Goal: Information Seeking & Learning: Learn about a topic

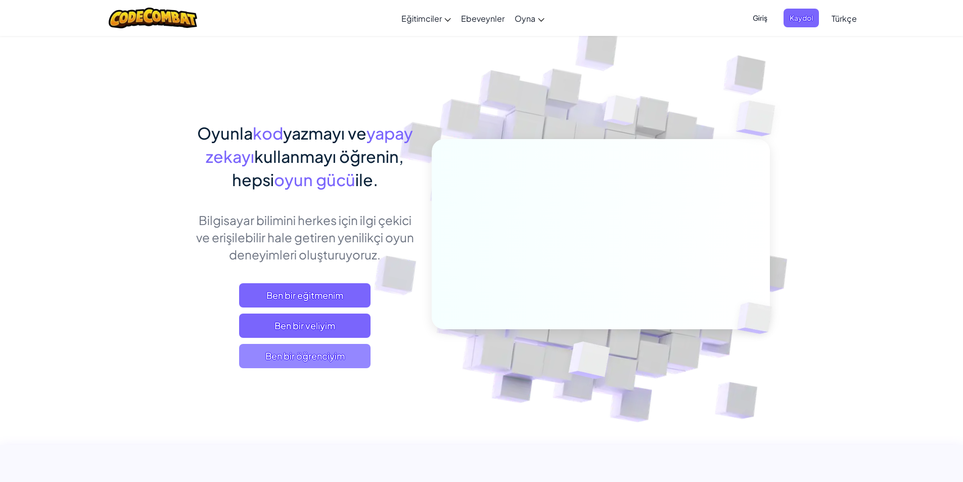
click at [340, 358] on span "Ben bir öğrenciyim" at bounding box center [304, 356] width 131 height 24
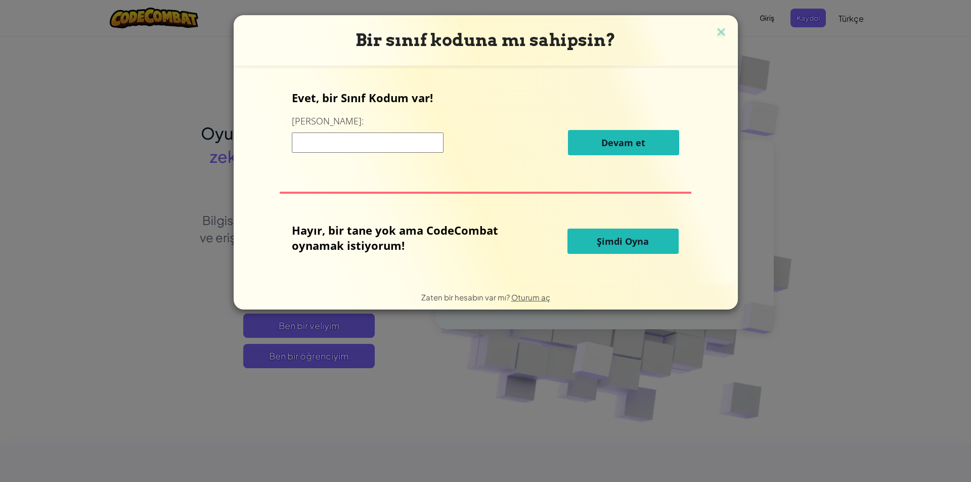
click at [376, 145] on input at bounding box center [368, 142] width 152 height 20
click at [629, 244] on span "Şimdi Oyna" at bounding box center [623, 241] width 52 height 12
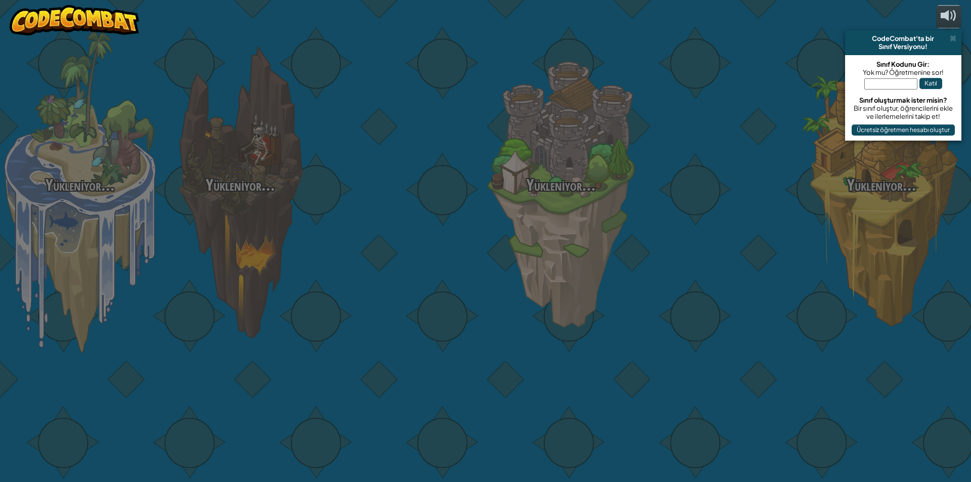
select select "tr"
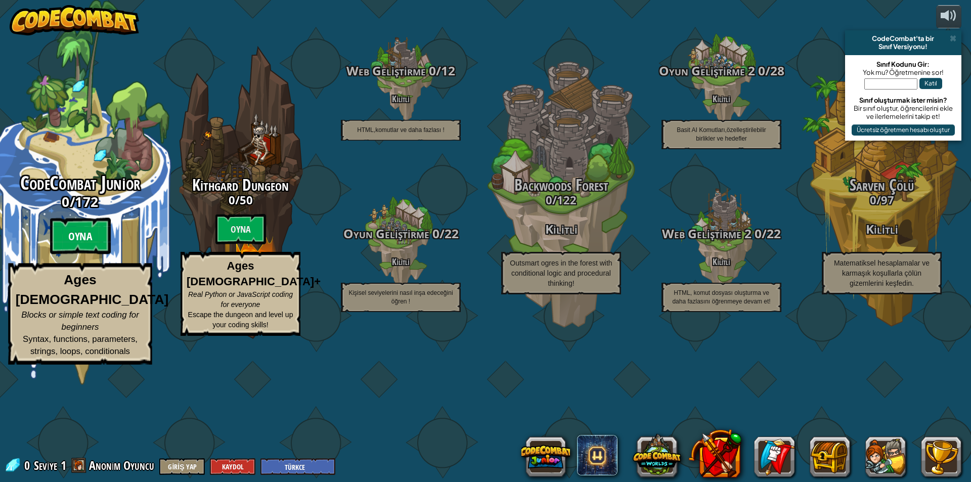
click at [83, 254] on btn "Oyna" at bounding box center [80, 236] width 61 height 36
select select "tr"
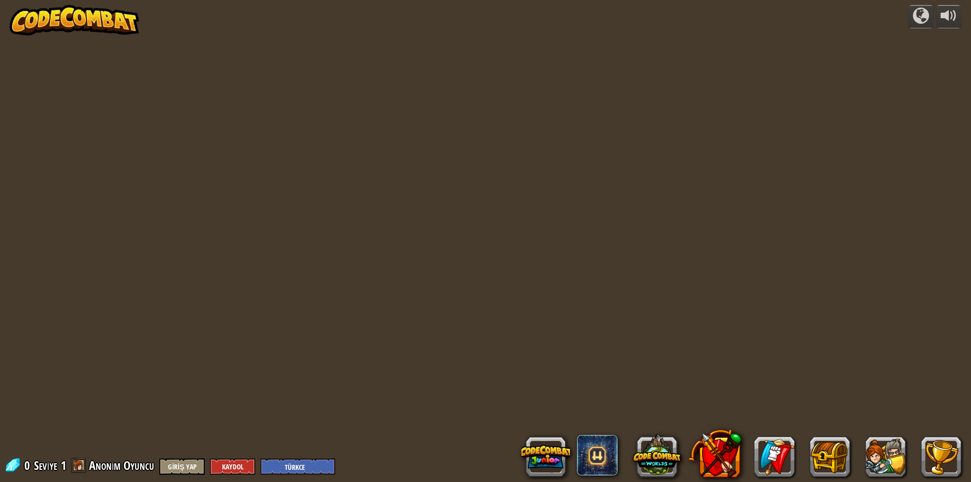
select select "tr"
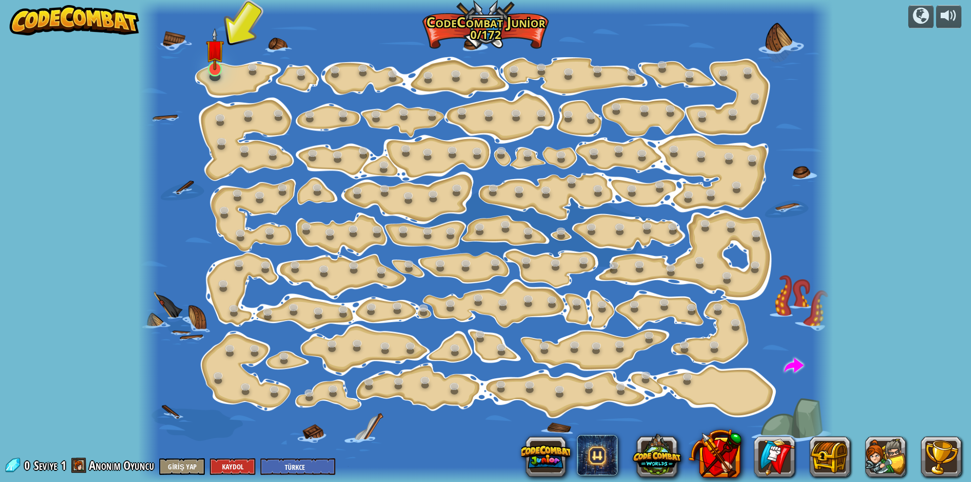
click at [212, 78] on div "Step Change ([PERSON_NAME]) Change step arguments. Go Smart (Kilitli) Now we're…" at bounding box center [485, 241] width 695 height 482
click at [215, 67] on img at bounding box center [215, 49] width 18 height 42
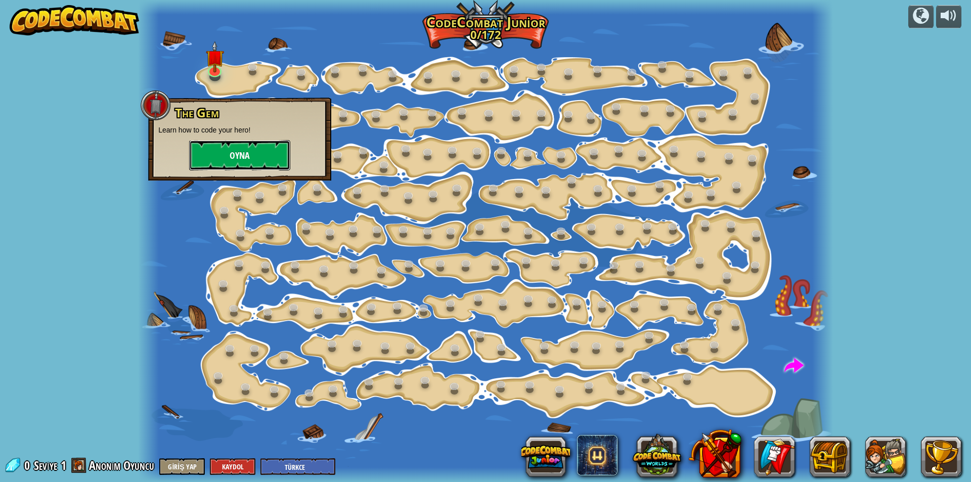
click at [247, 151] on button "Oyna" at bounding box center [239, 155] width 101 height 30
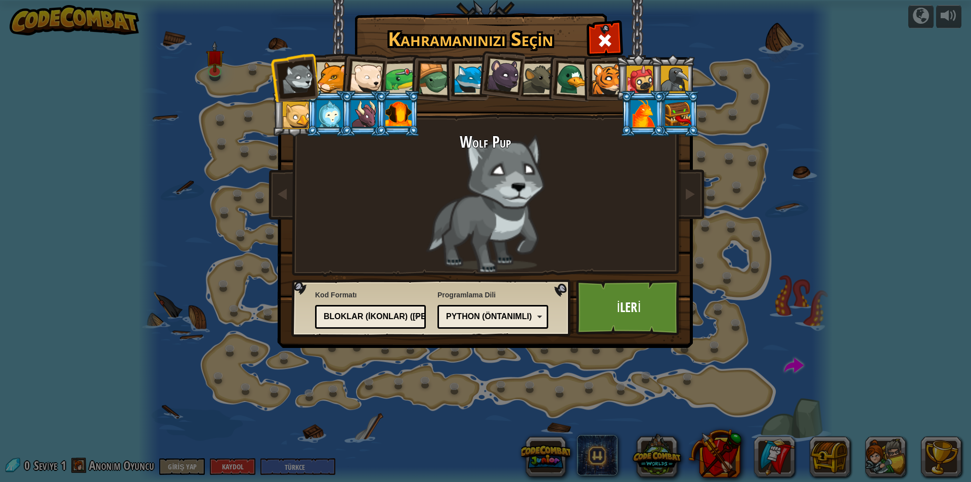
click at [427, 116] on div "Wolf Pup Cougar Polar Bear Cub Frog Turtle Blue Fox Panther Cub Brown Rat Duck …" at bounding box center [485, 160] width 379 height 220
click at [399, 131] on li at bounding box center [397, 113] width 45 height 46
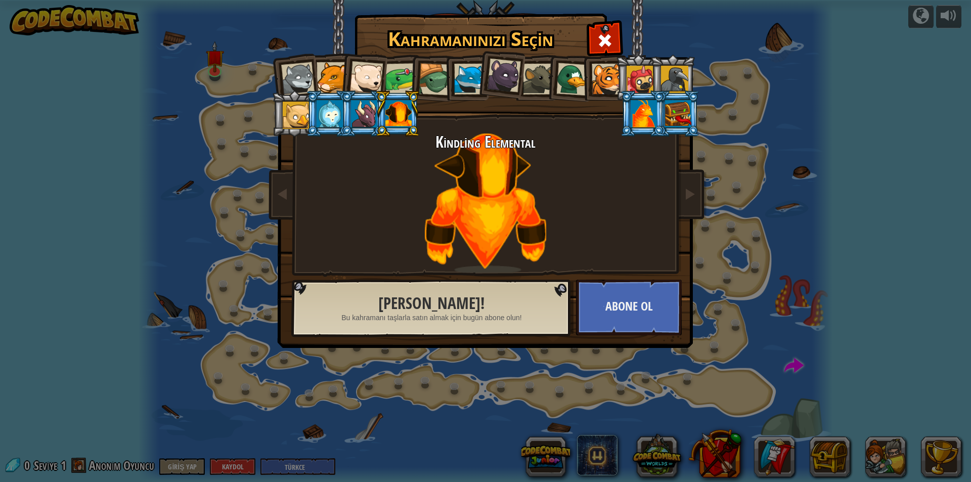
click at [295, 66] on div at bounding box center [297, 78] width 33 height 33
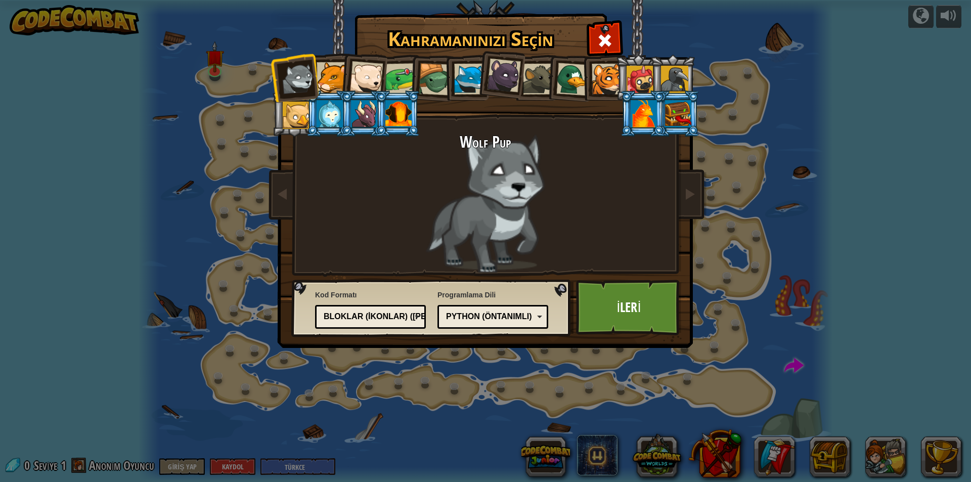
click at [371, 83] on div at bounding box center [365, 77] width 33 height 33
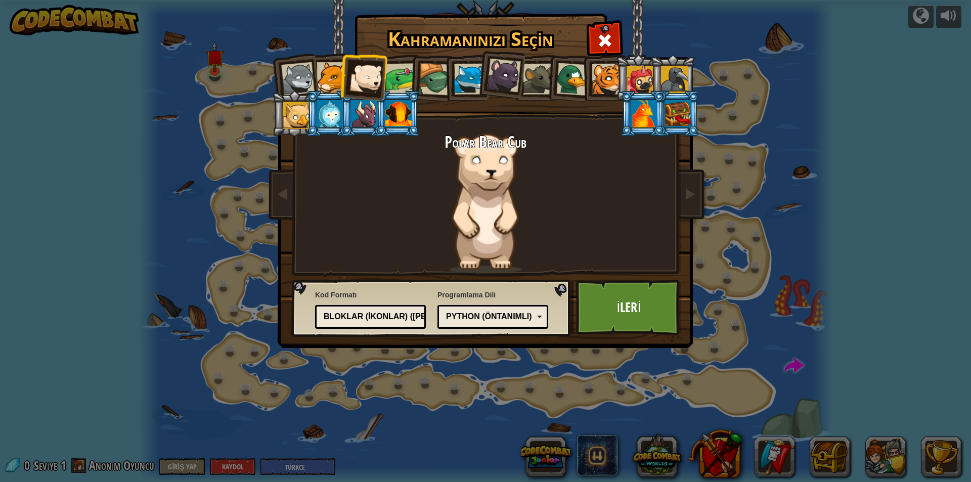
click at [413, 86] on li at bounding box center [432, 78] width 48 height 49
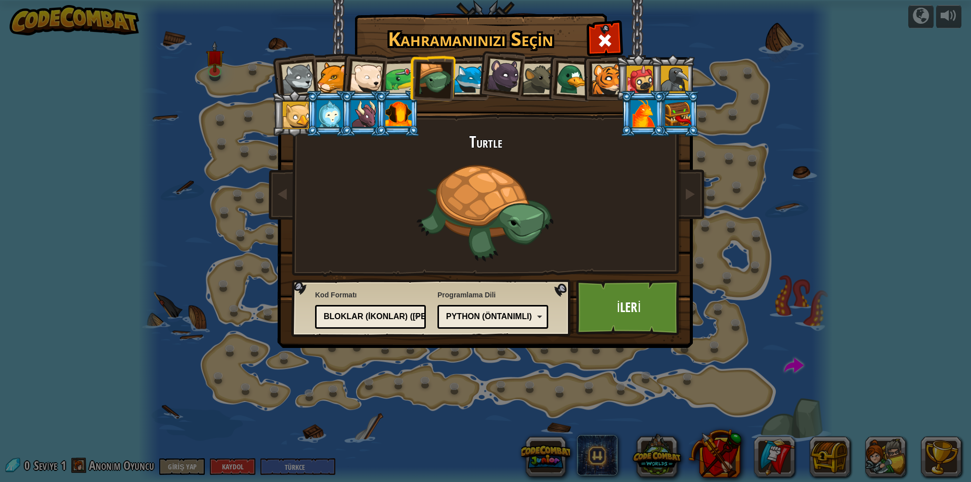
drag, startPoint x: 473, startPoint y: 85, endPoint x: 494, endPoint y: 84, distance: 21.3
click at [475, 85] on div at bounding box center [469, 79] width 31 height 31
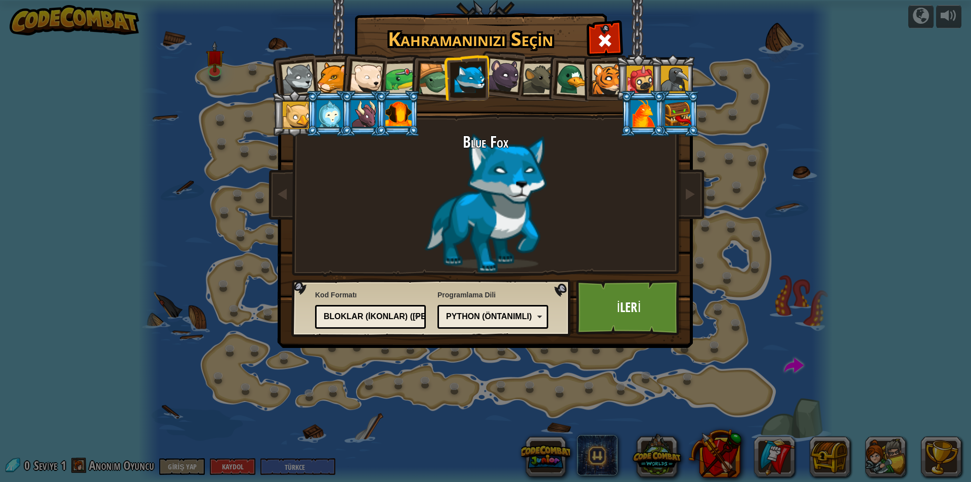
click at [632, 79] on div at bounding box center [639, 79] width 27 height 27
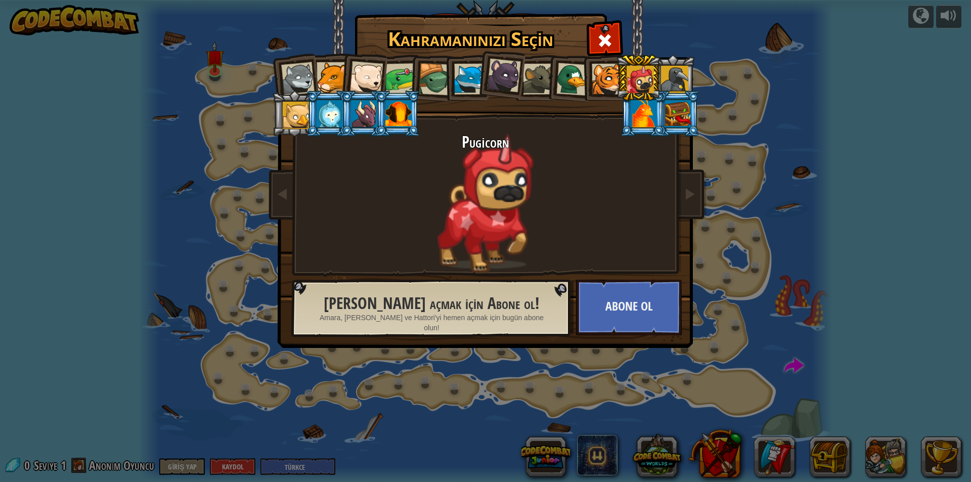
click at [663, 77] on div at bounding box center [674, 79] width 27 height 27
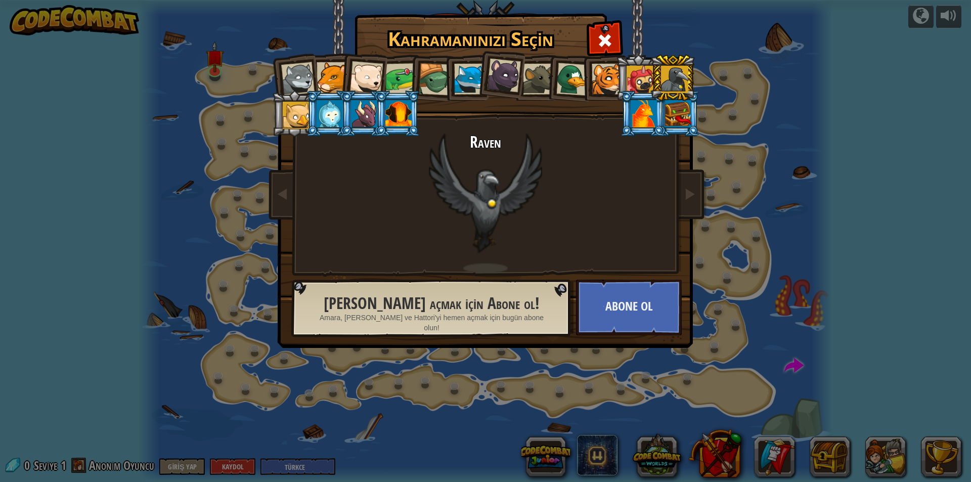
click at [335, 78] on div at bounding box center [331, 77] width 31 height 31
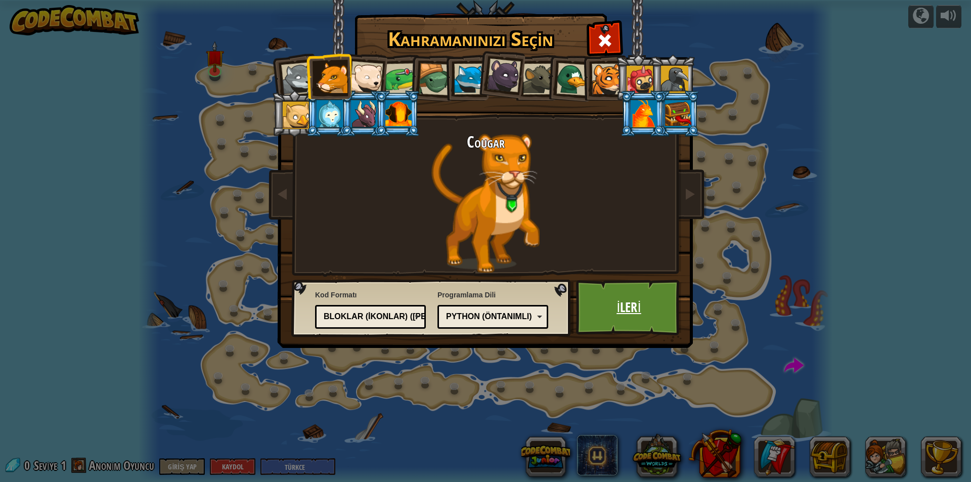
click at [622, 303] on link "İleri" at bounding box center [629, 308] width 106 height 56
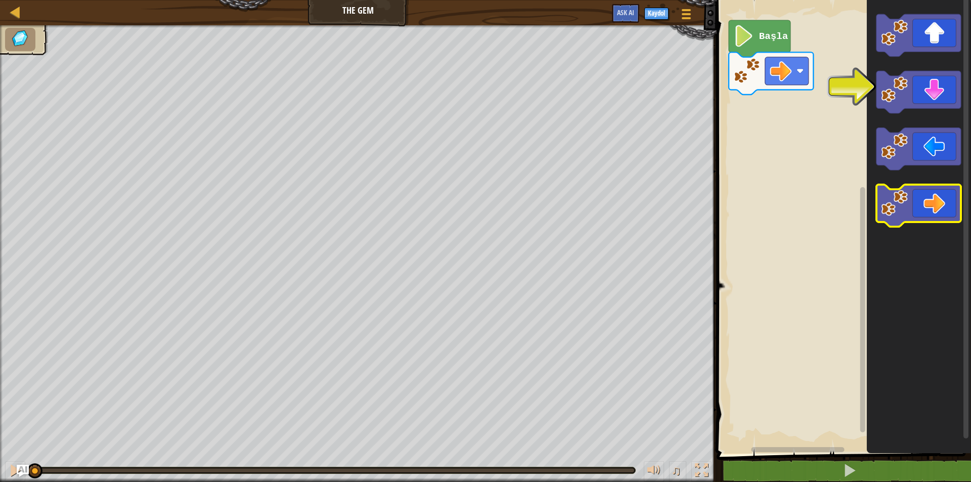
click at [941, 208] on icon "Blockly Çalışma Alanı" at bounding box center [918, 206] width 84 height 42
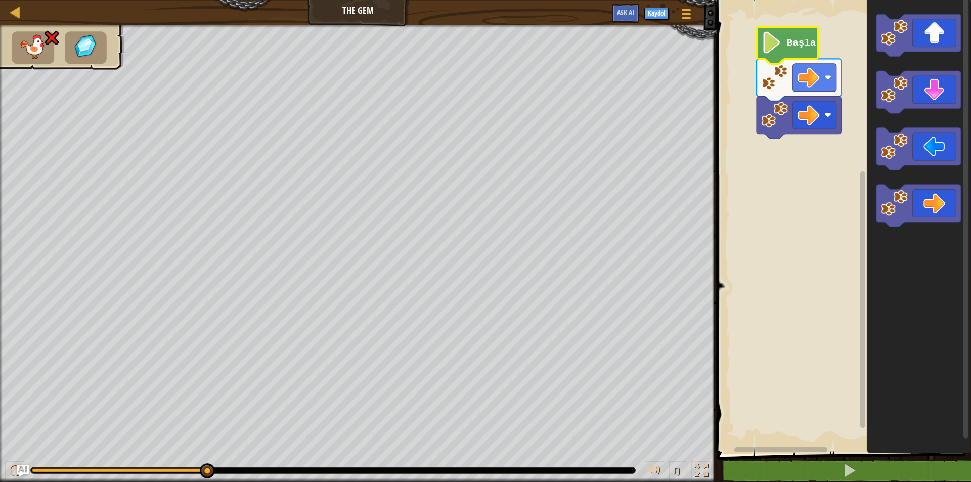
click at [809, 47] on text "Başla" at bounding box center [800, 42] width 29 height 11
click at [801, 45] on text "Başla" at bounding box center [800, 42] width 29 height 11
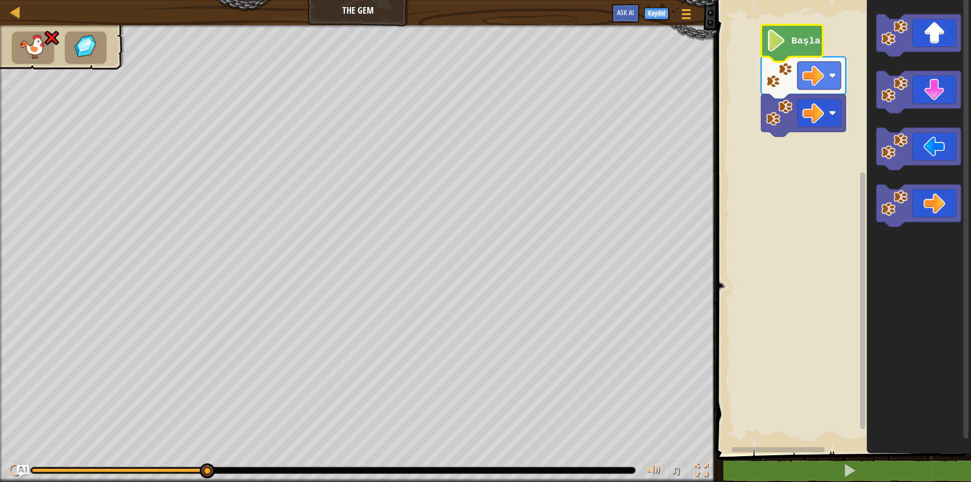
click at [814, 43] on text "Başla" at bounding box center [805, 40] width 29 height 11
click at [937, 37] on icon "Blockly Çalışma Alanı" at bounding box center [918, 35] width 84 height 42
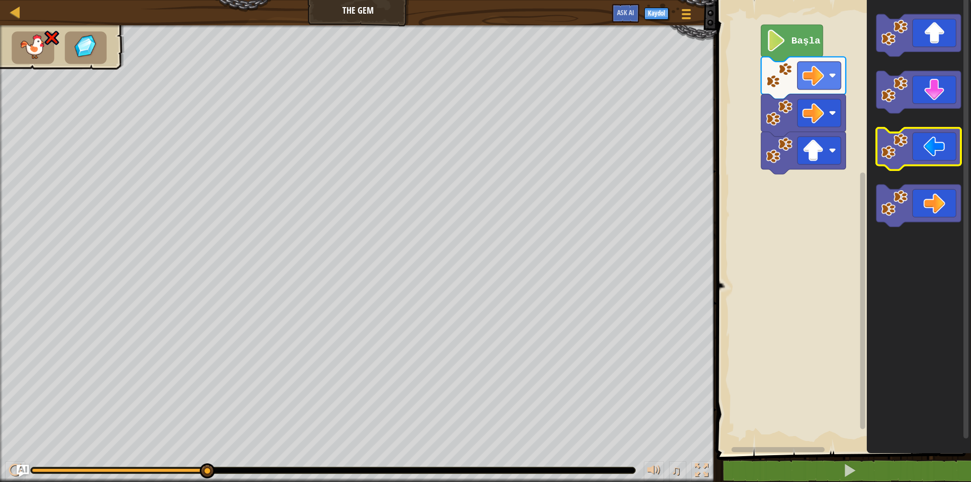
click at [929, 149] on icon "Blockly Çalışma Alanı" at bounding box center [918, 149] width 84 height 42
click at [924, 150] on icon "Blockly Çalışma Alanı" at bounding box center [918, 149] width 84 height 42
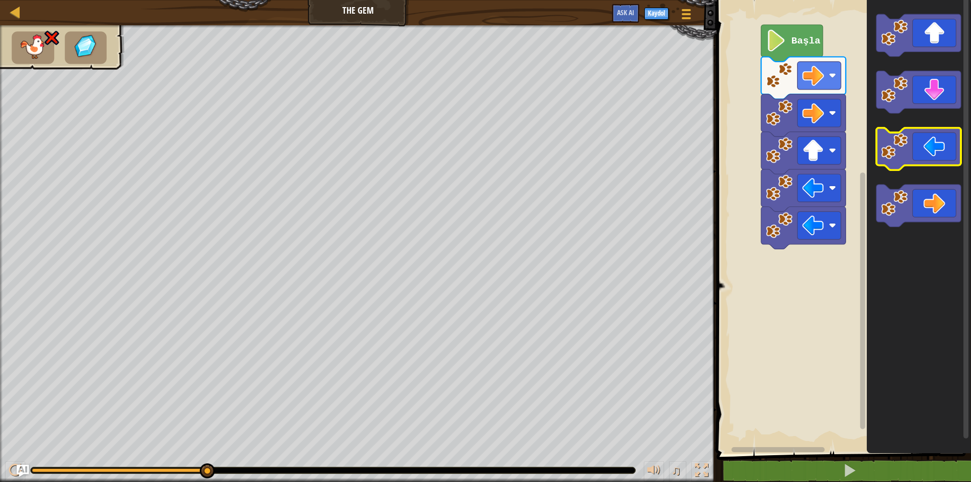
click at [923, 147] on icon "Blockly Çalışma Alanı" at bounding box center [918, 149] width 84 height 42
click at [922, 147] on icon "Blockly Çalışma Alanı" at bounding box center [918, 149] width 84 height 42
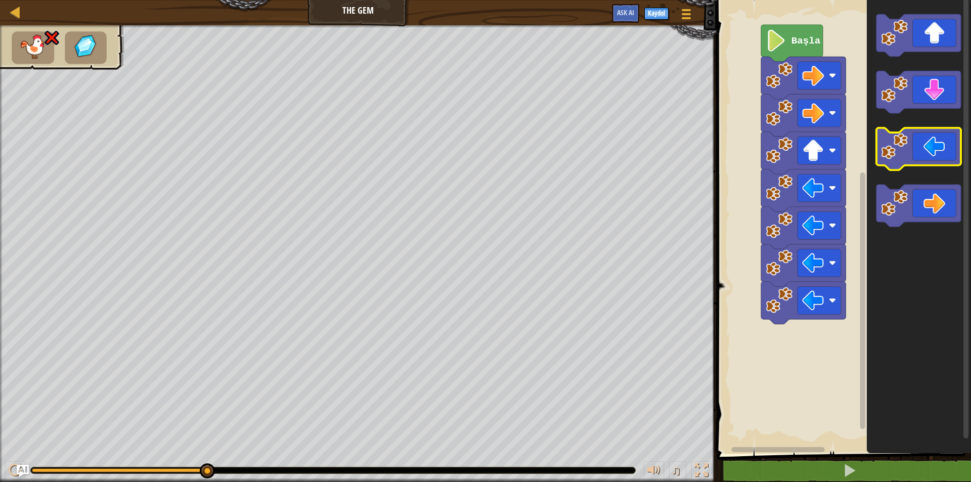
click at [922, 147] on icon "Blockly Çalışma Alanı" at bounding box center [918, 149] width 84 height 42
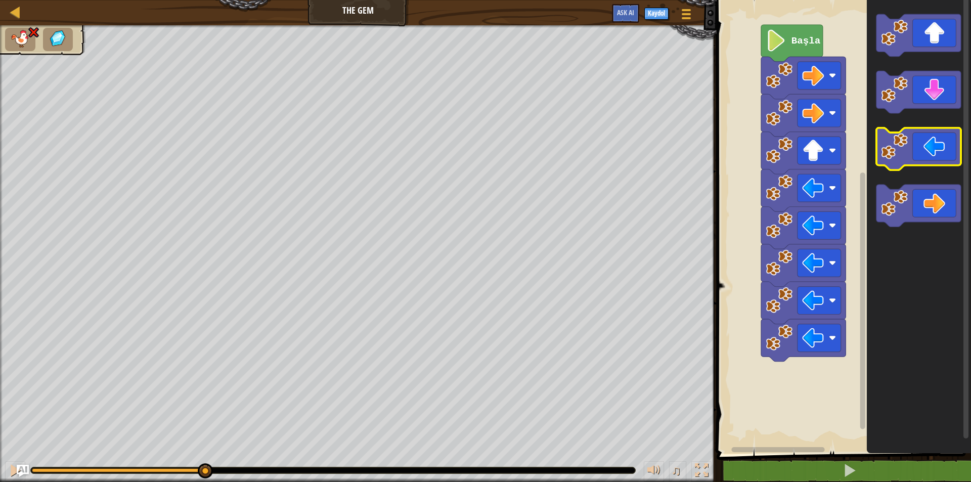
click at [922, 147] on icon "Blockly Çalışma Alanı" at bounding box center [918, 149] width 84 height 42
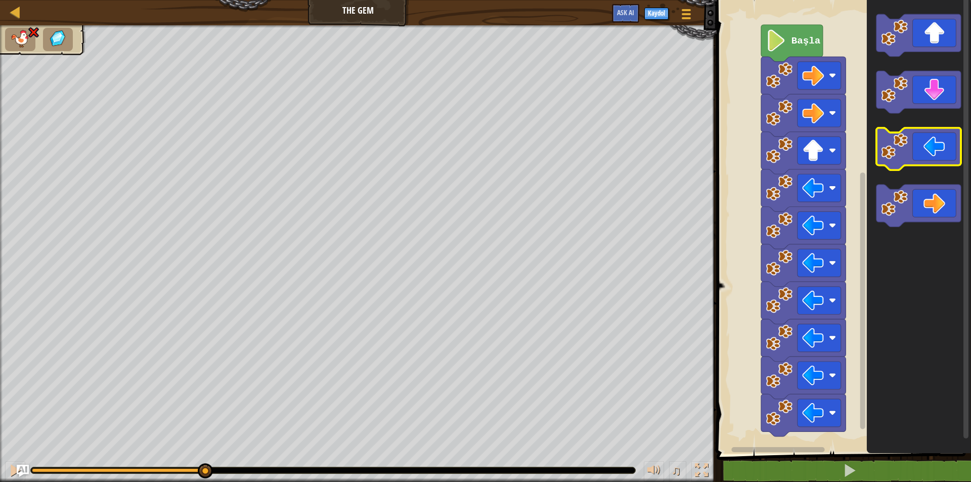
click at [921, 146] on icon "Blockly Çalışma Alanı" at bounding box center [918, 149] width 84 height 42
click at [920, 145] on icon "Blockly Çalışma Alanı" at bounding box center [918, 149] width 84 height 42
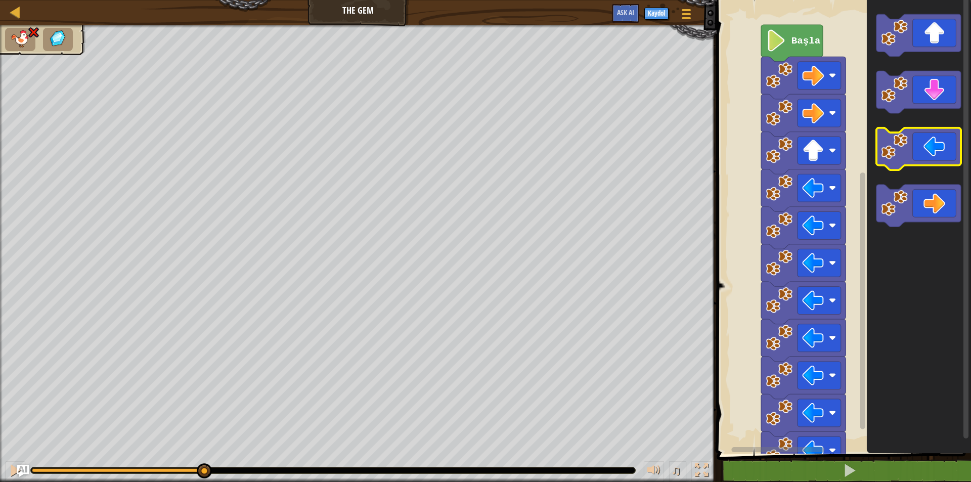
click at [920, 145] on icon "Blockly Çalışma Alanı" at bounding box center [918, 149] width 84 height 42
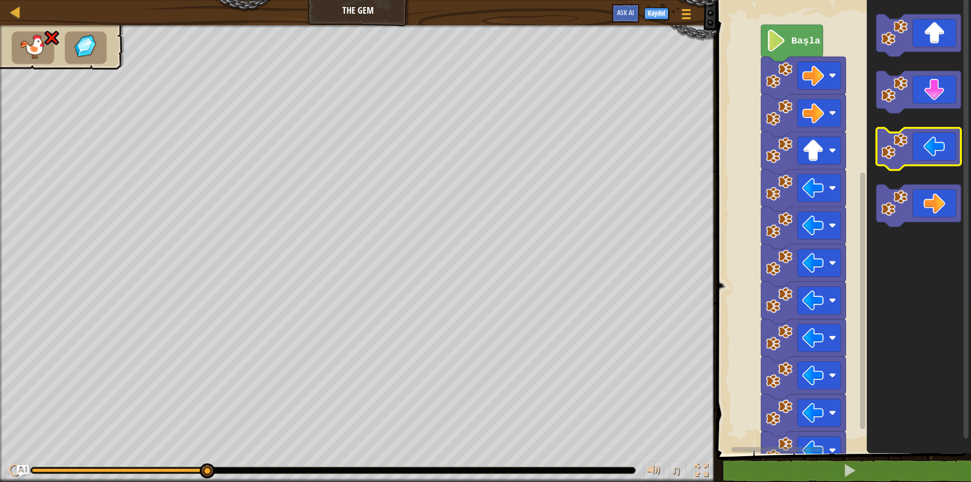
click at [920, 145] on icon "Blockly Çalışma Alanı" at bounding box center [918, 149] width 84 height 42
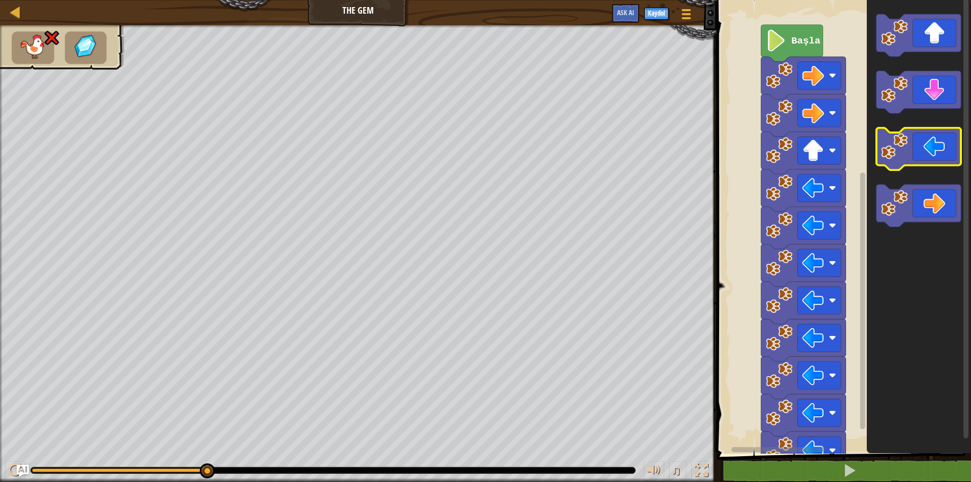
click at [920, 145] on icon "Blockly Çalışma Alanı" at bounding box center [918, 149] width 84 height 42
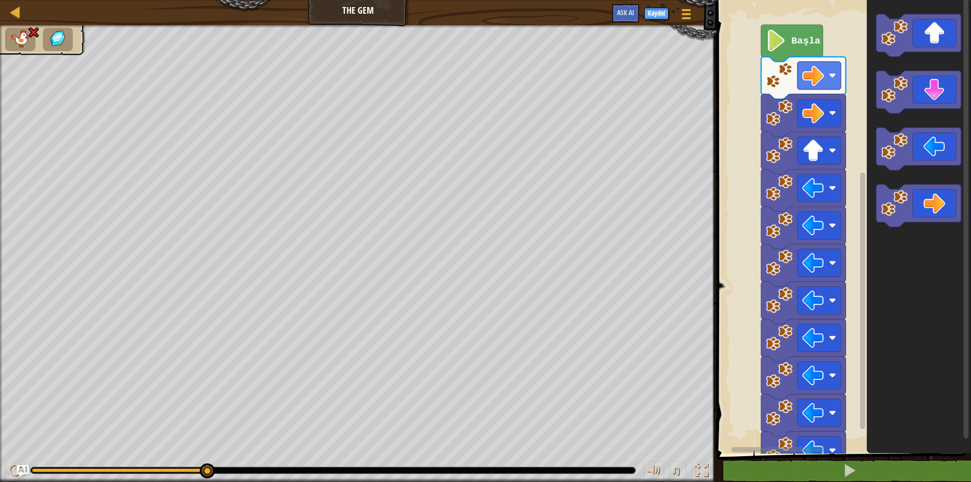
click at [802, 36] on text "Başla" at bounding box center [805, 40] width 29 height 11
click at [775, 47] on image "Blockly Çalışma Alanı" at bounding box center [775, 41] width 21 height 22
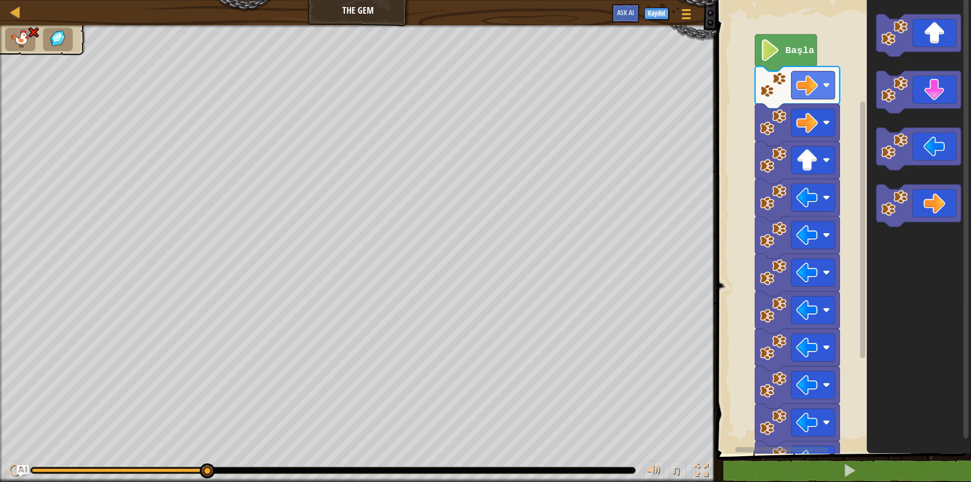
click at [732, 58] on rect "Blockly Çalışma Alanı" at bounding box center [841, 224] width 257 height 458
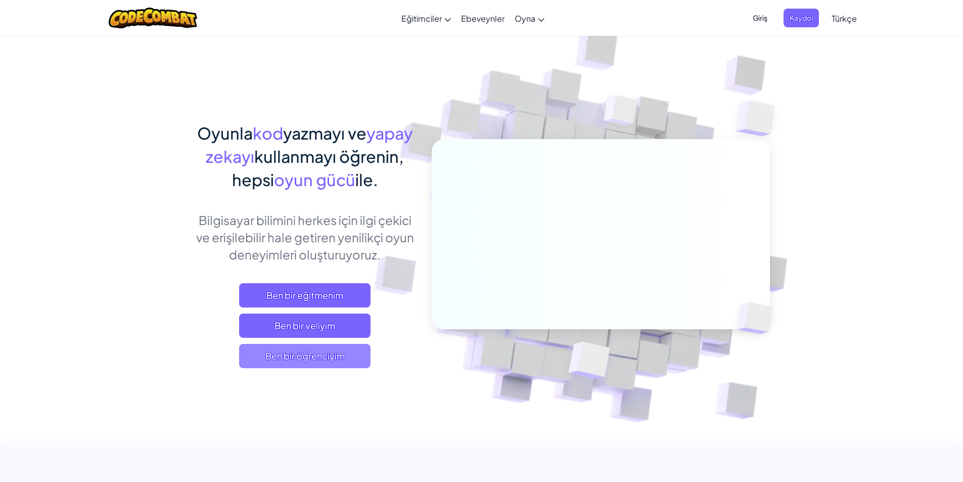
click at [338, 361] on span "Ben bir öğrenciyim" at bounding box center [304, 356] width 131 height 24
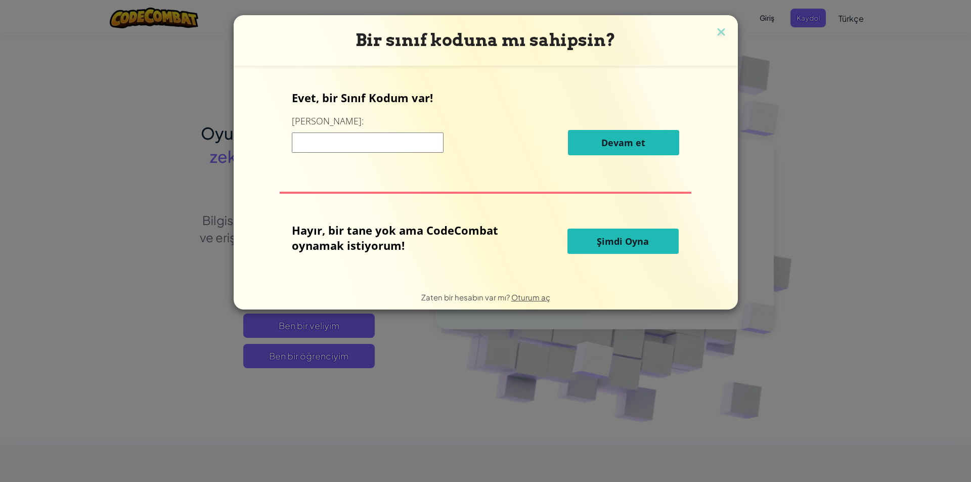
click at [616, 248] on button "Şimdi Oyna" at bounding box center [622, 240] width 111 height 25
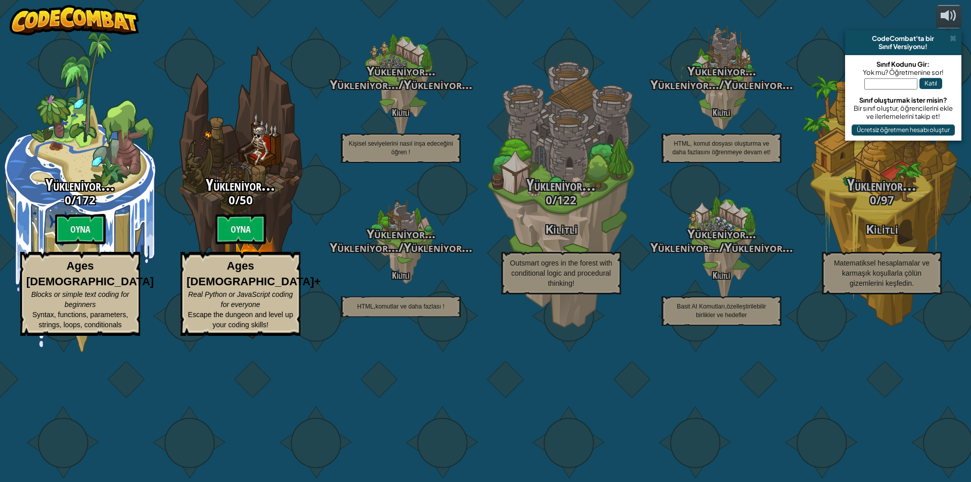
select select "tr"
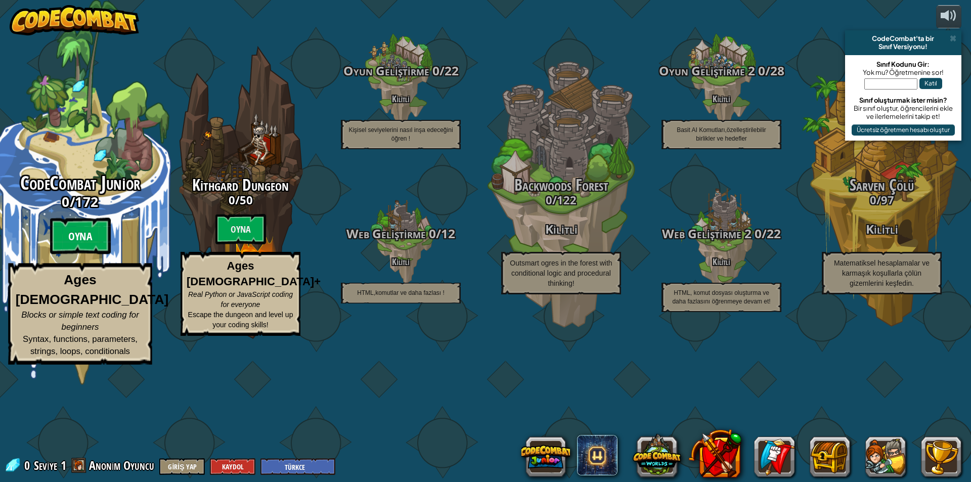
click at [86, 254] on btn "Oyna" at bounding box center [80, 236] width 61 height 36
select select "tr"
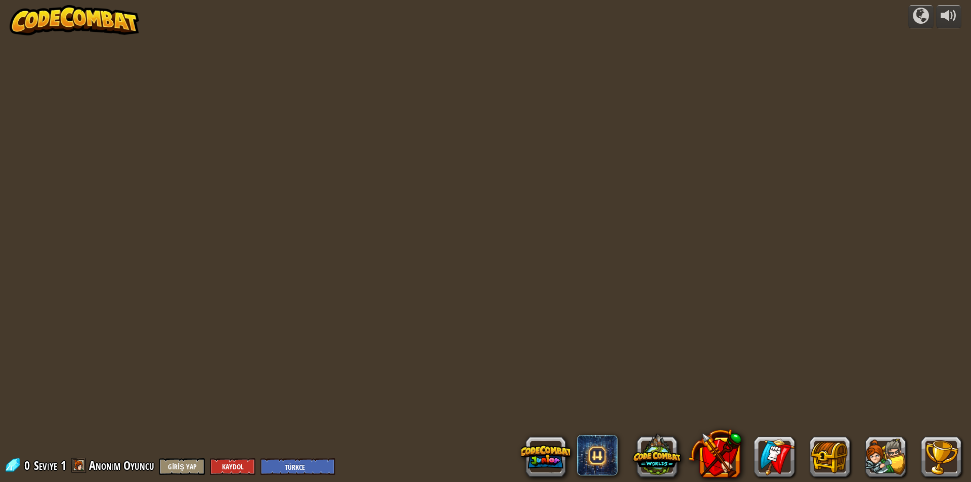
select select "tr"
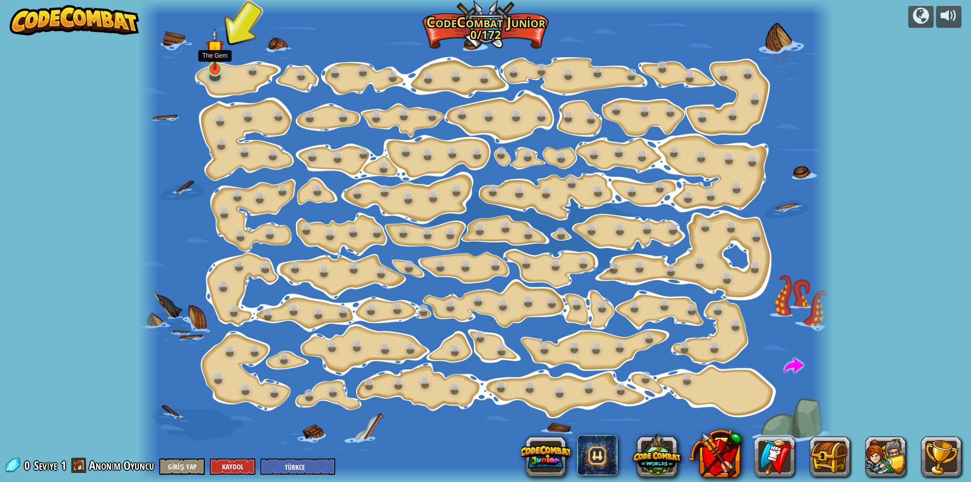
click at [223, 57] on img at bounding box center [215, 49] width 18 height 42
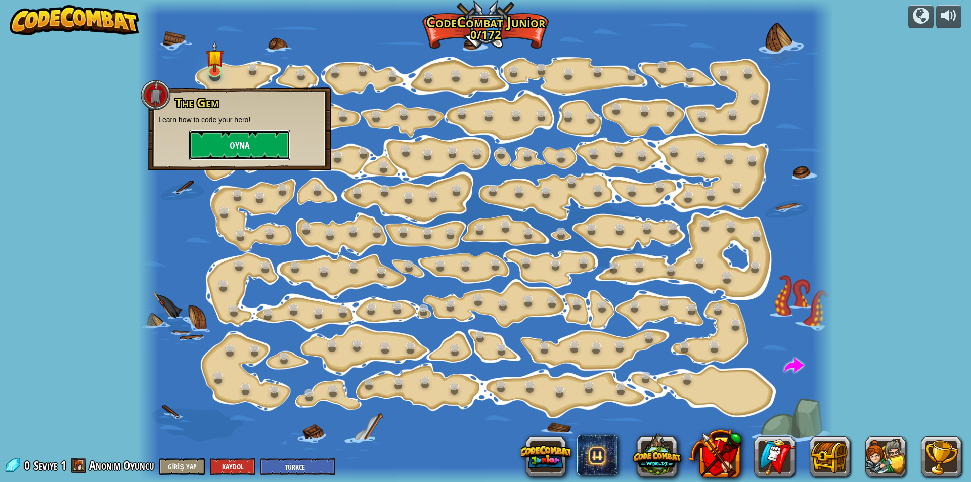
click at [262, 148] on button "Oyna" at bounding box center [239, 145] width 101 height 30
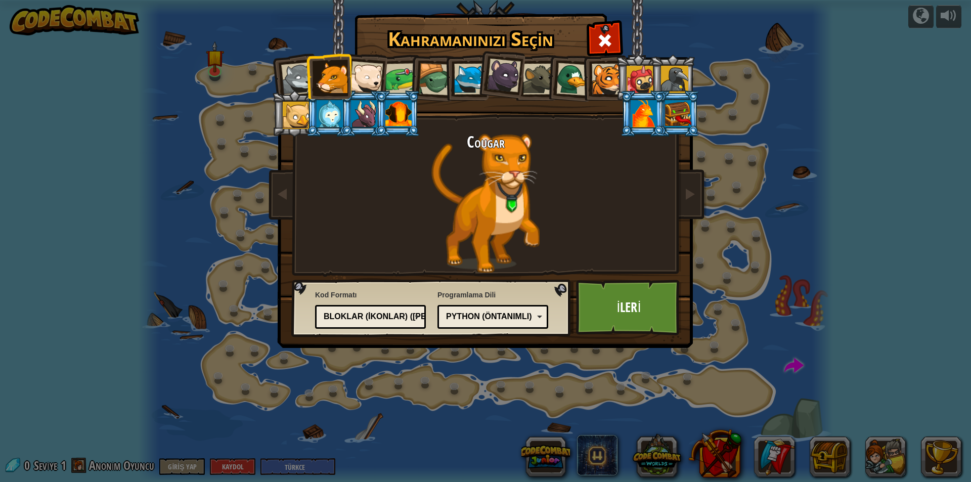
click at [301, 66] on div at bounding box center [297, 78] width 33 height 33
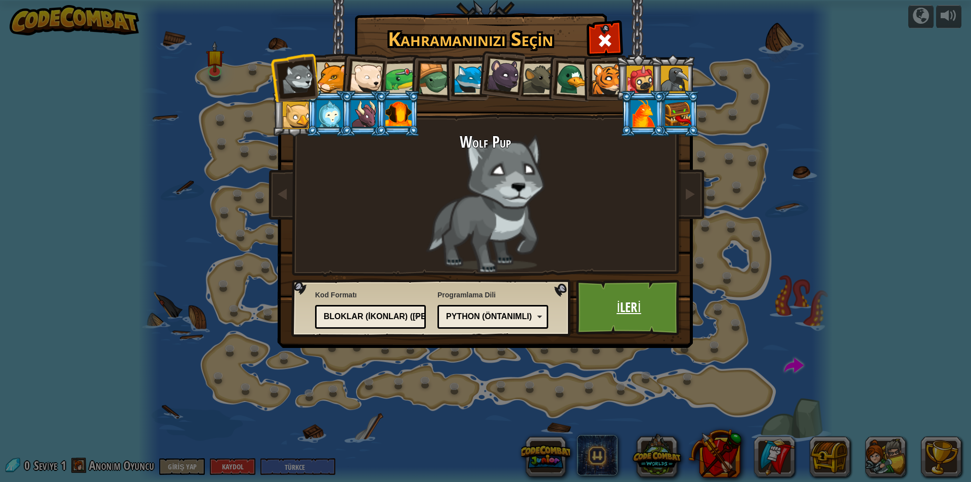
click at [653, 311] on link "İleri" at bounding box center [629, 308] width 106 height 56
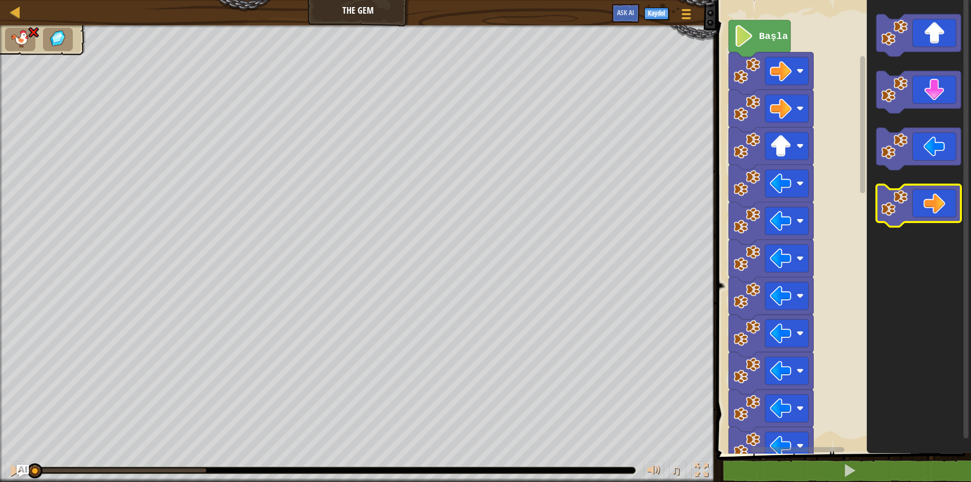
click at [929, 211] on icon "Blockly Çalışma Alanı" at bounding box center [918, 206] width 84 height 42
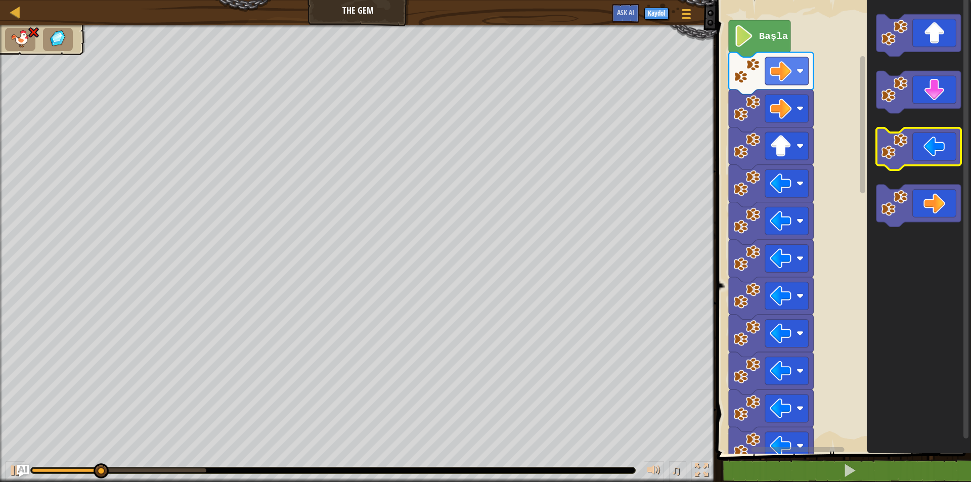
click at [921, 136] on icon "Blockly Çalışma Alanı" at bounding box center [918, 149] width 84 height 42
click at [921, 137] on icon "Blockly Çalışma Alanı" at bounding box center [918, 149] width 84 height 42
click at [922, 137] on icon "Blockly Çalışma Alanı" at bounding box center [918, 149] width 84 height 42
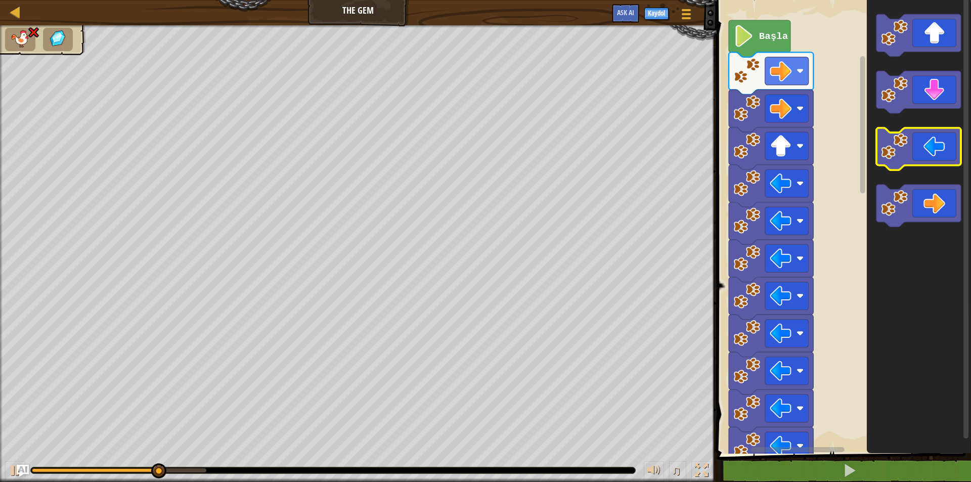
click at [922, 137] on icon "Blockly Çalışma Alanı" at bounding box center [918, 149] width 84 height 42
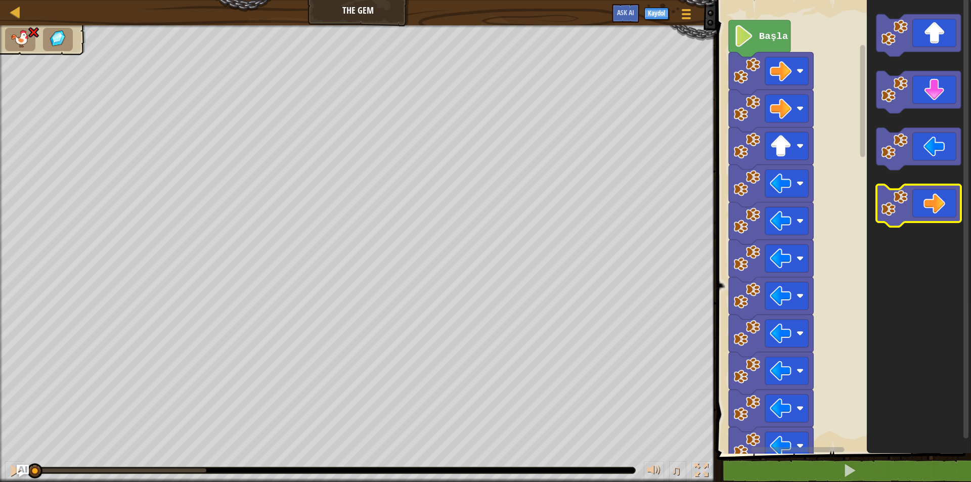
click at [942, 207] on icon "Blockly Çalışma Alanı" at bounding box center [918, 206] width 84 height 42
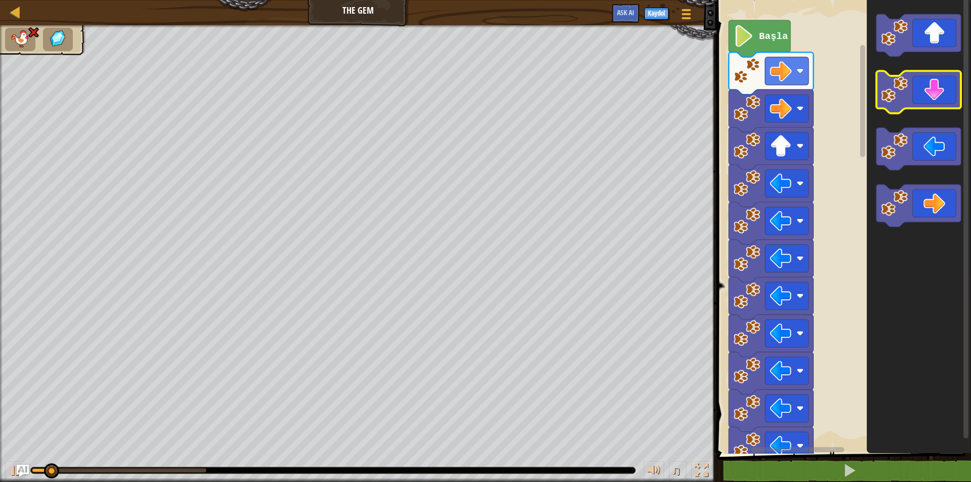
click at [924, 98] on icon "Blockly Çalışma Alanı" at bounding box center [918, 92] width 84 height 42
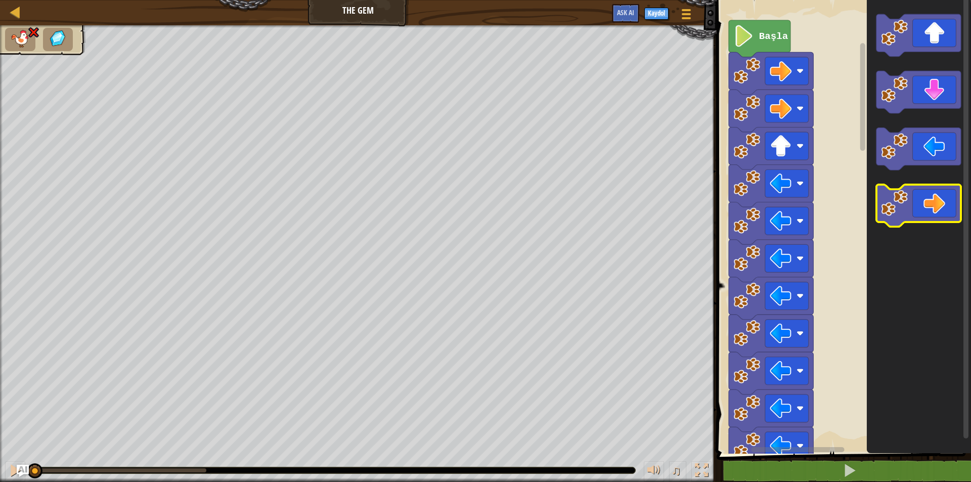
click at [930, 206] on icon "Blockly Çalışma Alanı" at bounding box center [918, 206] width 84 height 42
click at [921, 206] on icon "Blockly Çalışma Alanı" at bounding box center [918, 206] width 84 height 42
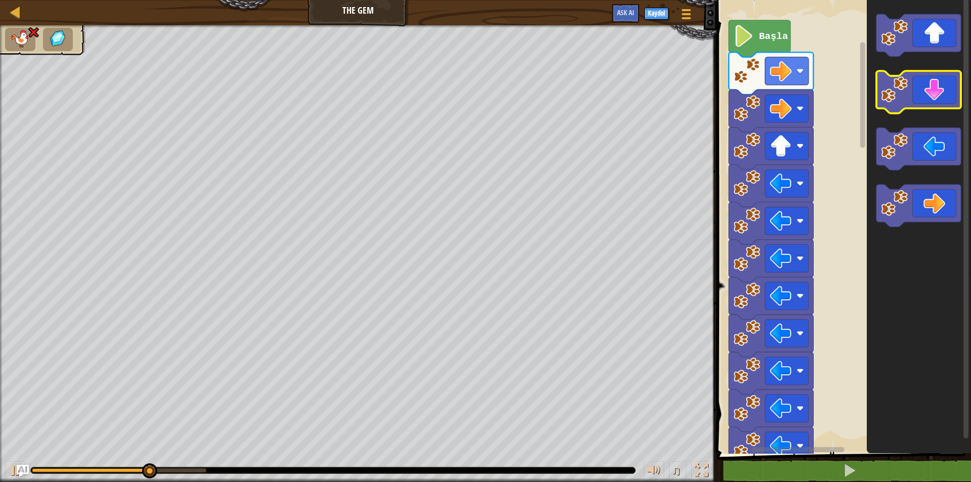
click at [910, 91] on icon "Blockly Çalışma Alanı" at bounding box center [918, 92] width 84 height 42
click at [910, 89] on icon "Blockly Çalışma Alanı" at bounding box center [918, 92] width 84 height 42
click at [910, 88] on icon "Blockly Çalışma Alanı" at bounding box center [918, 92] width 84 height 42
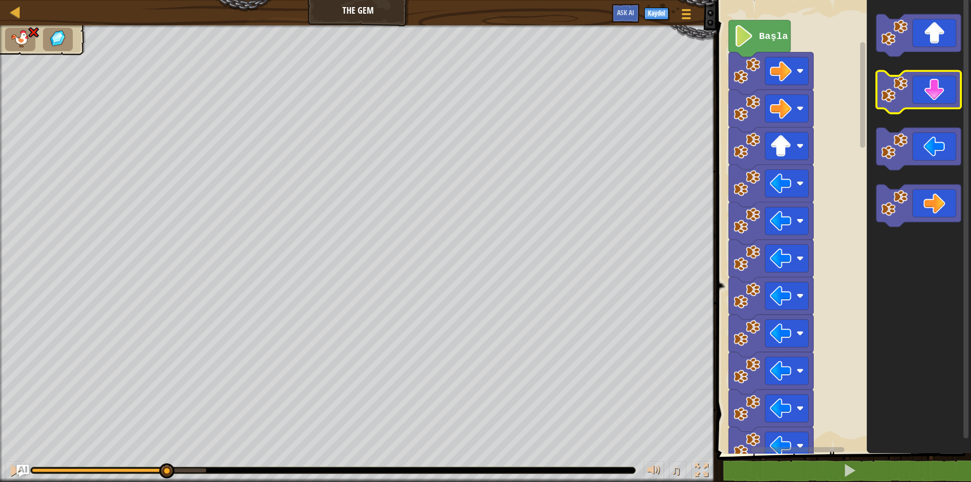
click at [909, 88] on icon "Blockly Çalışma Alanı" at bounding box center [918, 92] width 84 height 42
click at [908, 87] on icon "Blockly Çalışma Alanı" at bounding box center [918, 92] width 84 height 42
click at [899, 94] on image "Blockly Çalışma Alanı" at bounding box center [894, 89] width 27 height 27
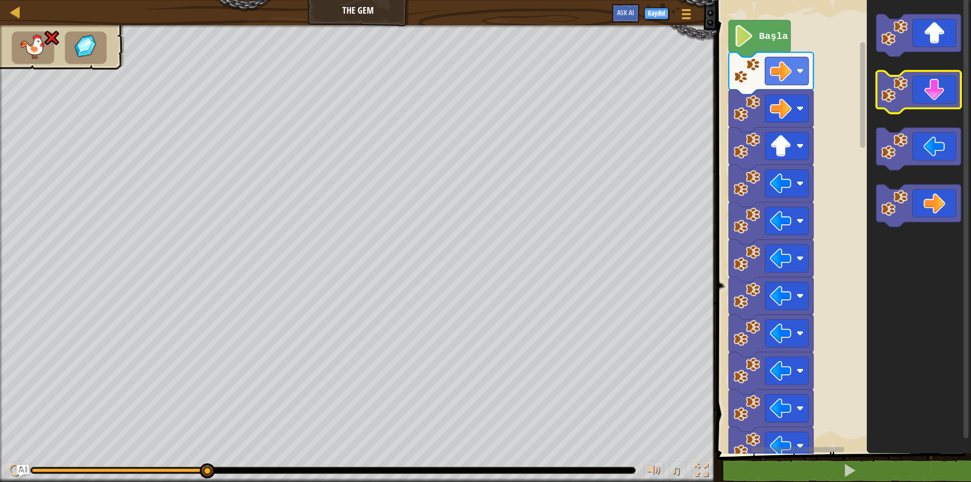
click at [915, 76] on icon "Blockly Çalışma Alanı" at bounding box center [918, 92] width 84 height 42
click at [918, 82] on icon "Blockly Çalışma Alanı" at bounding box center [918, 92] width 84 height 42
click at [924, 99] on icon "Blockly Çalışma Alanı" at bounding box center [918, 92] width 84 height 42
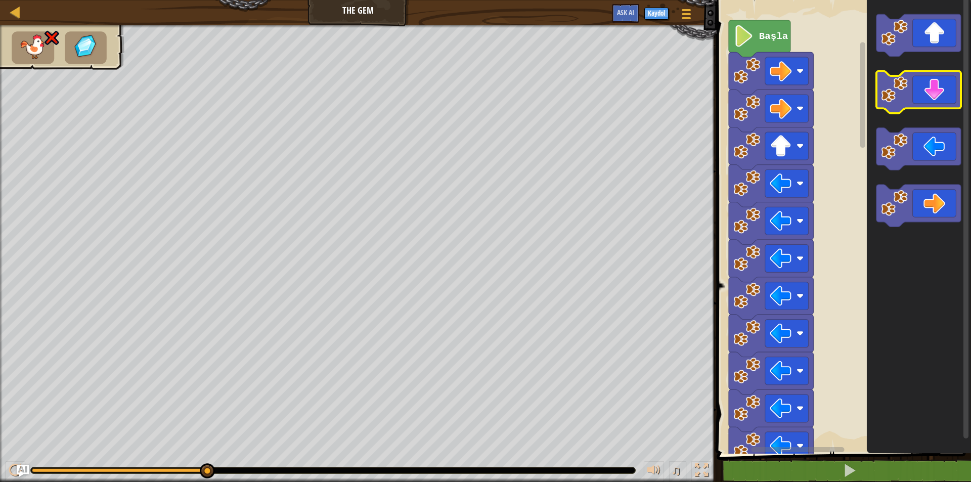
click at [918, 89] on icon "Blockly Çalışma Alanı" at bounding box center [918, 92] width 84 height 42
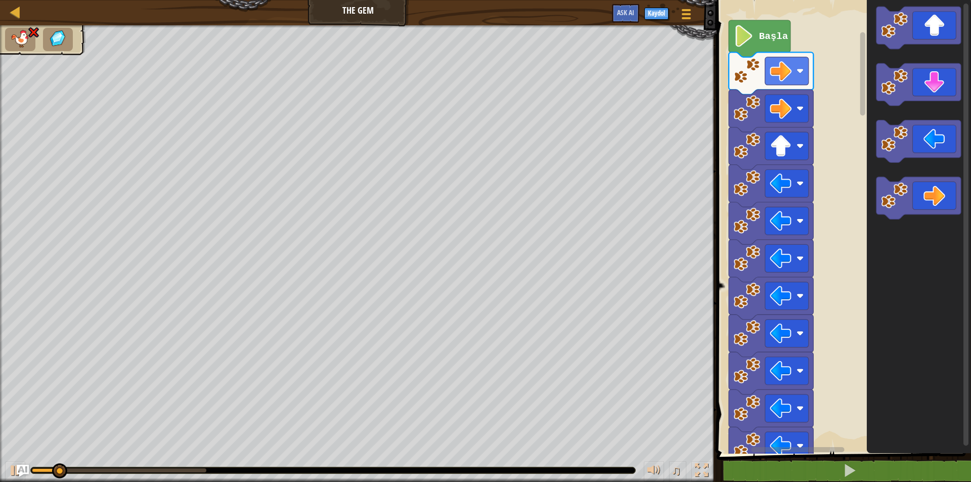
click at [787, 80] on div "Başla" at bounding box center [841, 224] width 257 height 458
click at [943, 71] on icon "Blockly Çalışma Alanı" at bounding box center [918, 224] width 104 height 458
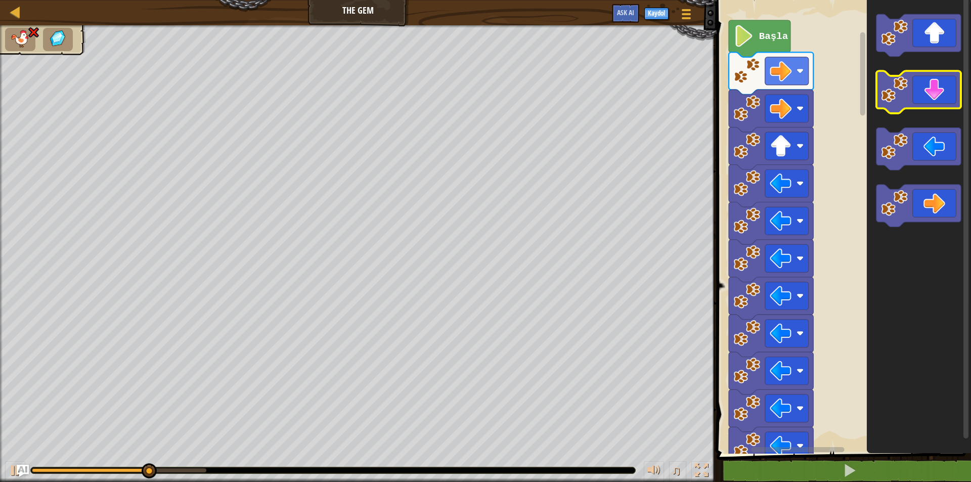
click at [941, 81] on icon "Blockly Çalışma Alanı" at bounding box center [918, 92] width 84 height 42
click at [936, 81] on icon "Blockly Çalışma Alanı" at bounding box center [918, 92] width 84 height 42
click at [934, 84] on icon "Blockly Çalışma Alanı" at bounding box center [918, 92] width 84 height 42
click at [934, 85] on icon "Blockly Çalışma Alanı" at bounding box center [918, 92] width 84 height 42
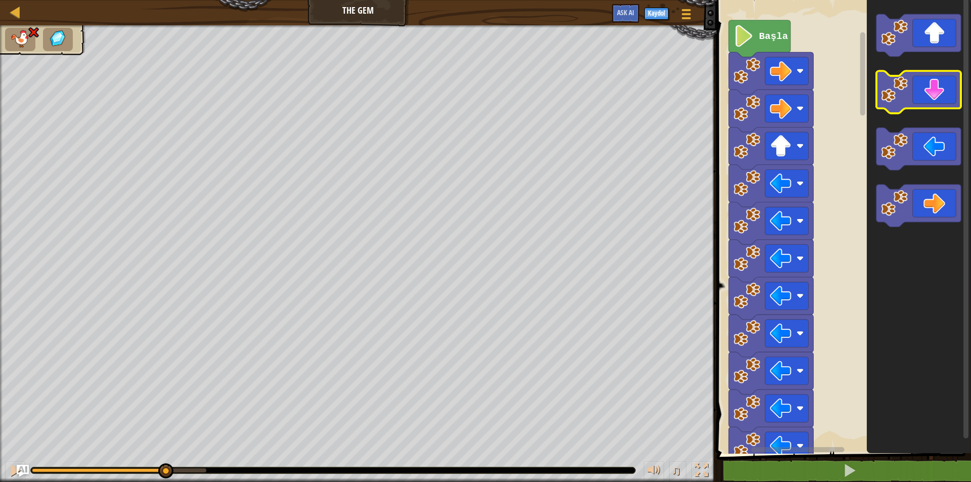
click at [933, 85] on icon "Blockly Çalışma Alanı" at bounding box center [918, 92] width 84 height 42
click at [931, 85] on icon "Blockly Çalışma Alanı" at bounding box center [918, 92] width 84 height 42
click at [931, 88] on icon "Blockly Çalışma Alanı" at bounding box center [918, 92] width 84 height 42
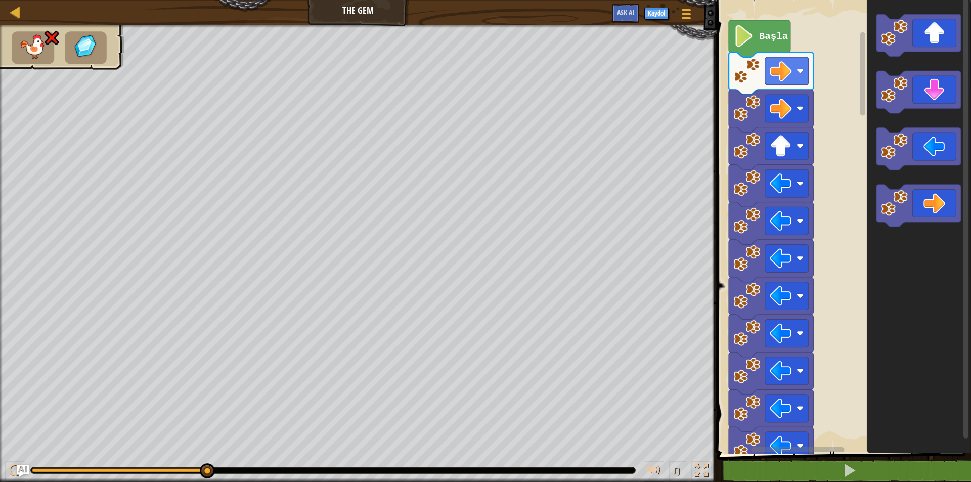
drag, startPoint x: 203, startPoint y: 469, endPoint x: 343, endPoint y: 485, distance: 141.0
click at [343, 0] on html "Harita The Gem Oyun Menüsü Kaydol Ask AI 1 הההההההההההההההההההההההההההההההההההה…" at bounding box center [485, 0] width 971 height 0
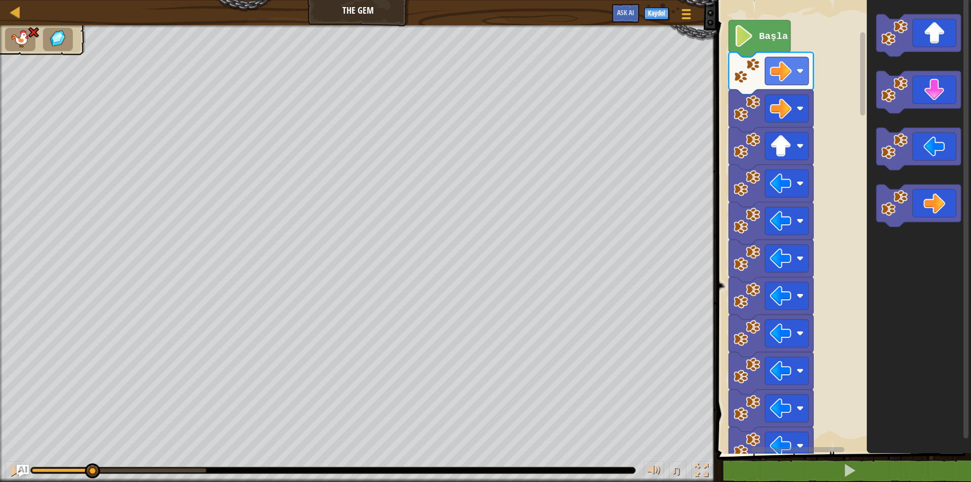
click at [91, 399] on div "♫ Wolf Pup" at bounding box center [485, 253] width 971 height 456
click at [8, 472] on button at bounding box center [15, 471] width 20 height 21
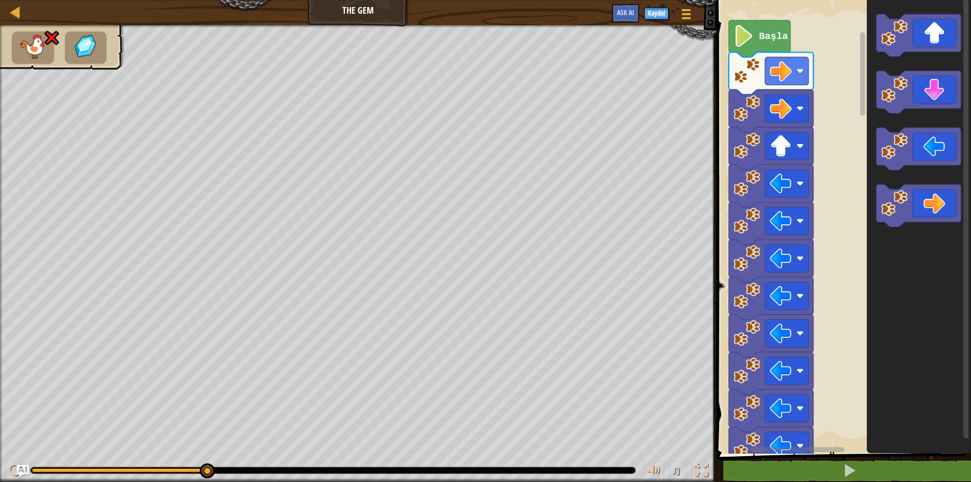
select select "tr"
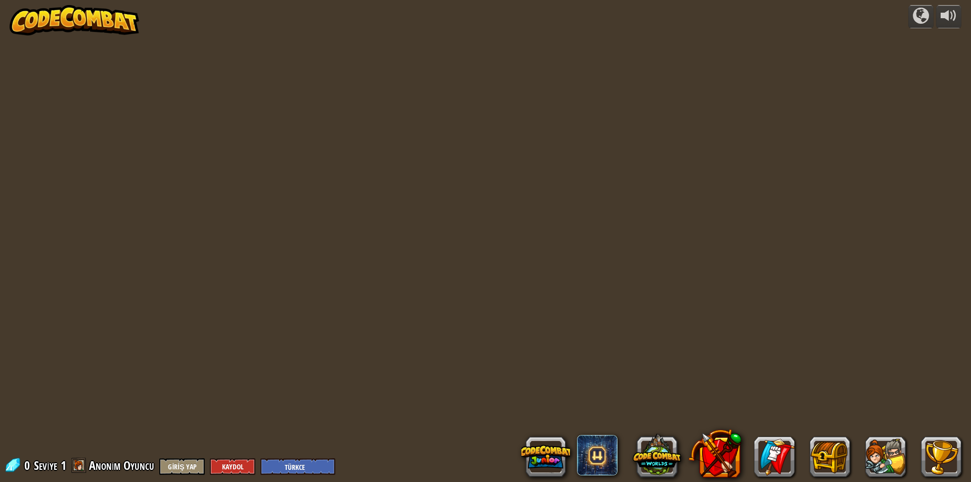
select select "tr"
